Goal: Navigation & Orientation: Find specific page/section

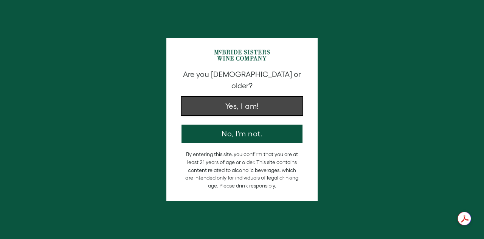
click at [213, 100] on button "Yes, I am!" at bounding box center [241, 106] width 121 height 18
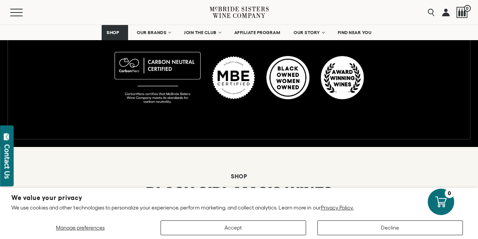
scroll to position [472, 0]
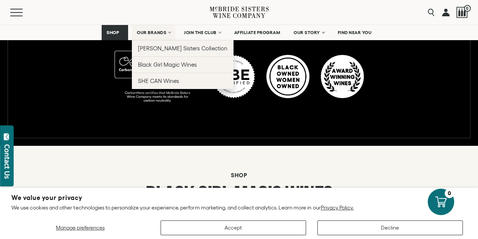
click at [161, 37] on link "OUR BRANDS" at bounding box center [153, 32] width 43 height 15
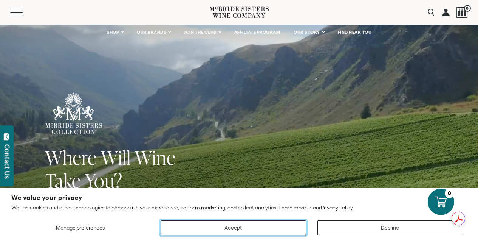
click at [228, 226] on button "Accept" at bounding box center [234, 227] width 146 height 15
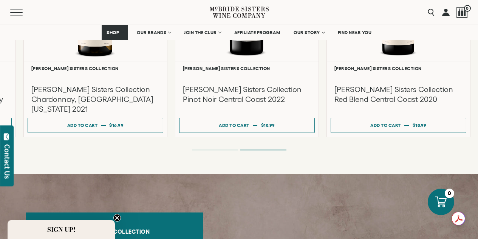
scroll to position [771, 0]
